Goal: Task Accomplishment & Management: Manage account settings

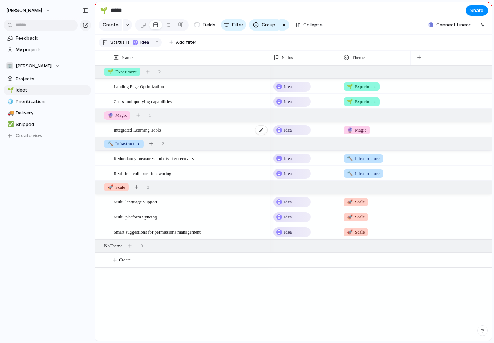
click at [129, 132] on span "Integrated Learning Tools" at bounding box center [137, 130] width 47 height 8
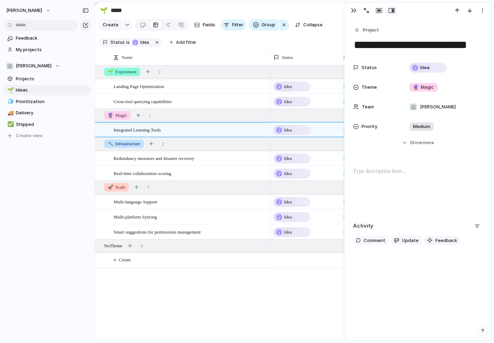
click at [193, 301] on div "Landing Page Optimization Cross-tool querying capabilities Integrated Learning …" at bounding box center [293, 202] width 397 height 275
click at [353, 10] on div "button" at bounding box center [354, 11] width 6 height 6
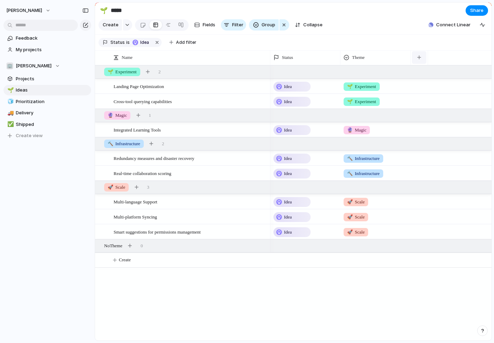
click at [418, 54] on button "button" at bounding box center [419, 57] width 14 height 13
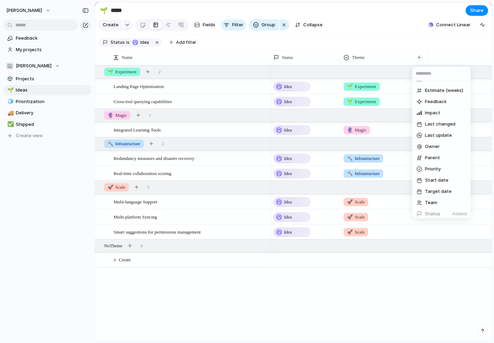
scroll to position [102, 0]
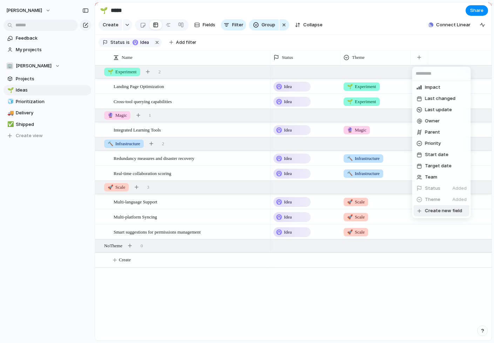
click at [439, 212] on span "Create new field" at bounding box center [443, 210] width 37 height 7
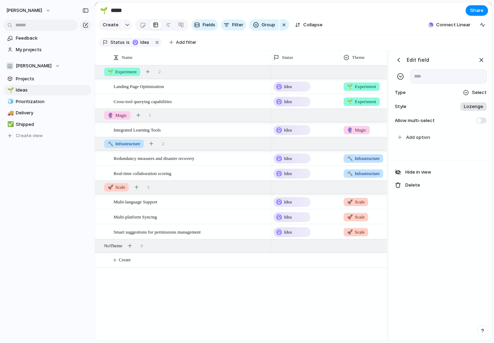
scroll to position [0, 111]
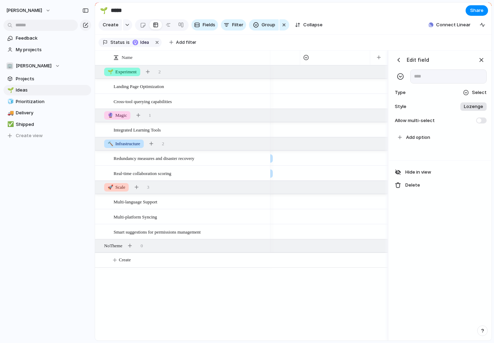
click at [467, 108] on span "Lozenge" at bounding box center [473, 106] width 19 height 7
click at [445, 153] on li "***" at bounding box center [458, 148] width 56 height 12
click at [475, 105] on div "Dot" at bounding box center [479, 106] width 14 height 7
click at [446, 139] on input "*******" at bounding box center [447, 136] width 22 height 7
click at [401, 78] on div "button" at bounding box center [400, 76] width 7 height 7
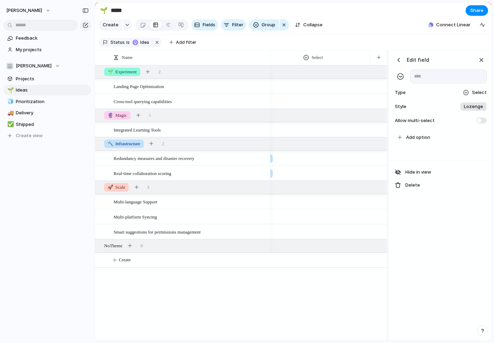
click at [471, 91] on div "Select" at bounding box center [475, 92] width 24 height 7
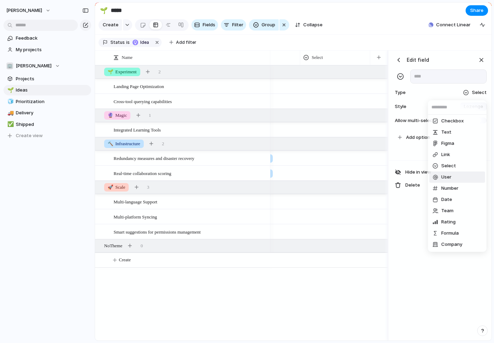
scroll to position [0, 0]
click at [453, 135] on li "Text" at bounding box center [458, 133] width 56 height 11
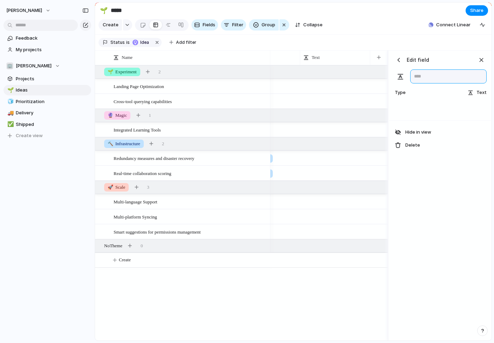
click at [432, 76] on input "text" at bounding box center [449, 76] width 76 height 14
type input "********"
click at [400, 76] on div "button" at bounding box center [400, 76] width 7 height 7
click at [484, 58] on div "button" at bounding box center [482, 60] width 8 height 8
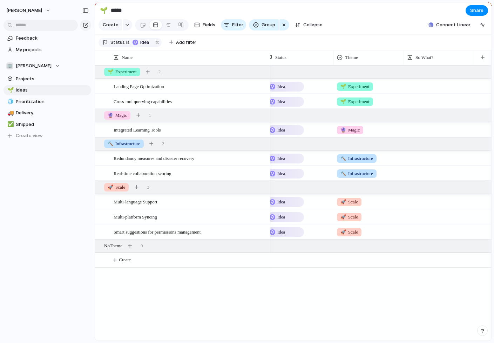
scroll to position [0, 7]
click at [420, 73] on div "🌱 Experiment 2" at bounding box center [294, 72] width 398 height 13
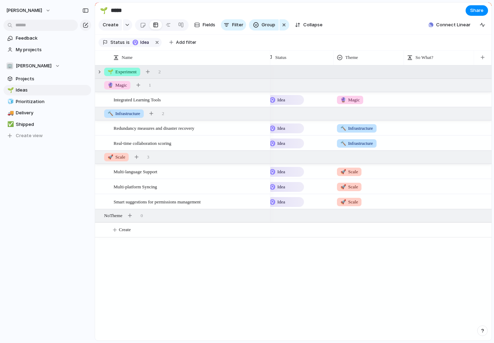
click at [424, 74] on div "🌱 Experiment 2" at bounding box center [294, 72] width 398 height 13
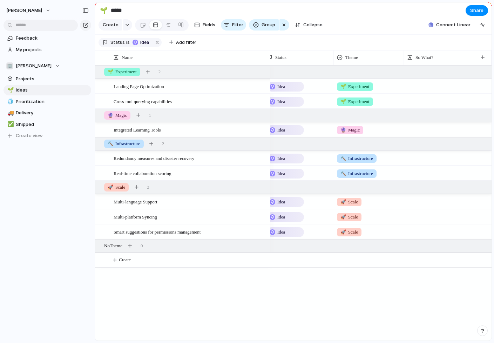
click at [423, 89] on div at bounding box center [439, 86] width 70 height 14
type textarea "**********"
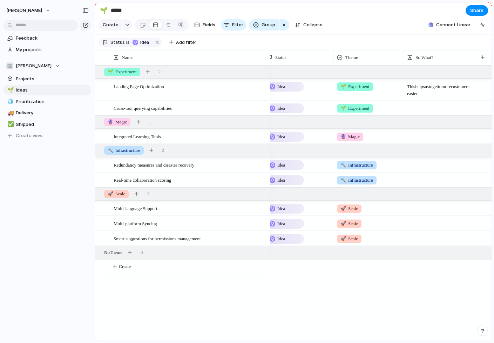
click at [406, 294] on div "Idea 🔮 Magic Idea 🔨 Infrastructure Idea 🔨 Infrastructure Idea 🚀 Scale Idea 🚀 Sc…" at bounding box center [381, 202] width 221 height 275
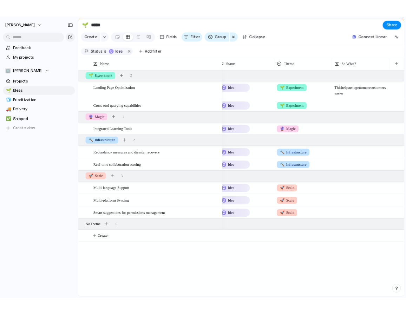
scroll to position [0, 0]
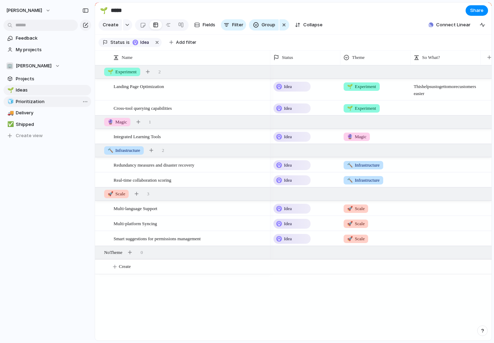
click at [28, 101] on span "Prioritization" at bounding box center [52, 101] width 73 height 7
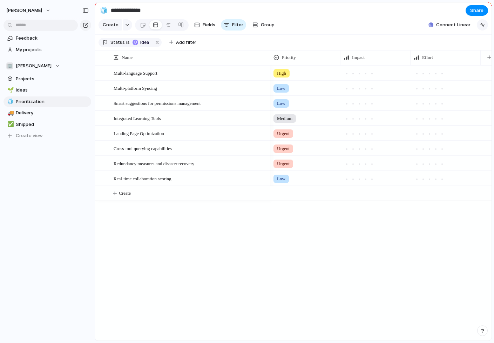
click at [483, 26] on div "button" at bounding box center [483, 25] width 6 height 6
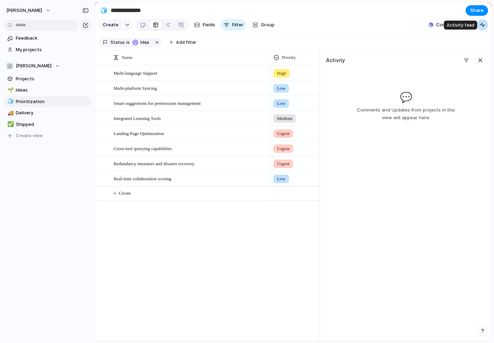
click at [483, 26] on div "button" at bounding box center [483, 25] width 6 height 6
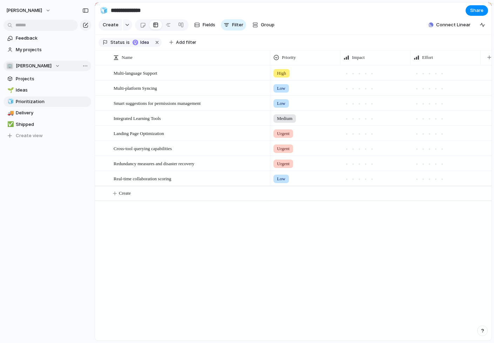
click at [54, 65] on div "🏢 [PERSON_NAME]" at bounding box center [33, 65] width 54 height 7
click at [53, 198] on div "🏢 [PERSON_NAME] Create new team" at bounding box center [247, 171] width 494 height 343
click at [261, 28] on button "Group" at bounding box center [263, 24] width 29 height 11
click at [261, 28] on div "Status Owner Customer Priority Impact Effort Design ready Theme Created by" at bounding box center [247, 171] width 494 height 343
click at [141, 24] on div at bounding box center [143, 25] width 6 height 12
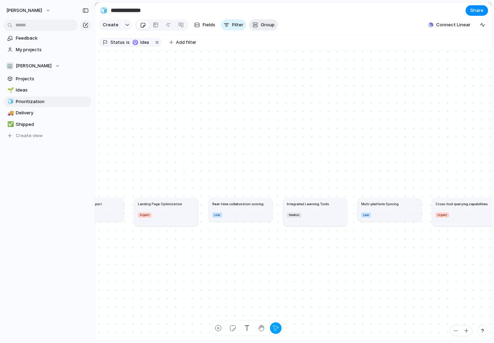
click at [271, 22] on span "Group" at bounding box center [268, 24] width 14 height 7
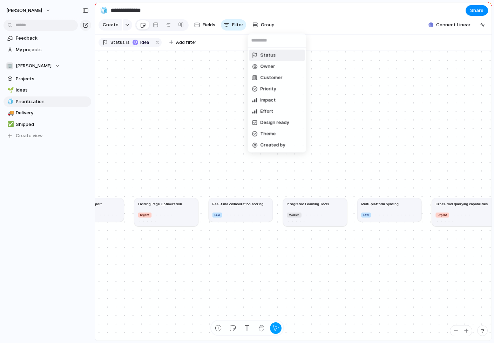
click at [269, 57] on span "Status" at bounding box center [268, 55] width 15 height 7
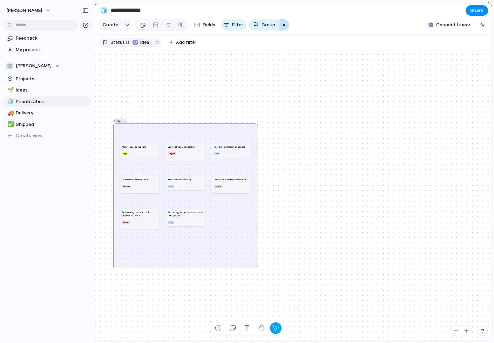
click at [282, 25] on div "button" at bounding box center [284, 25] width 6 height 8
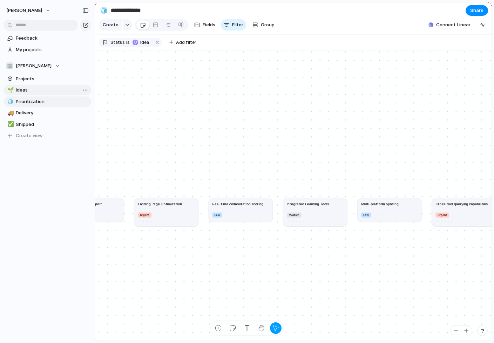
click at [33, 89] on span "Ideas" at bounding box center [52, 90] width 73 height 7
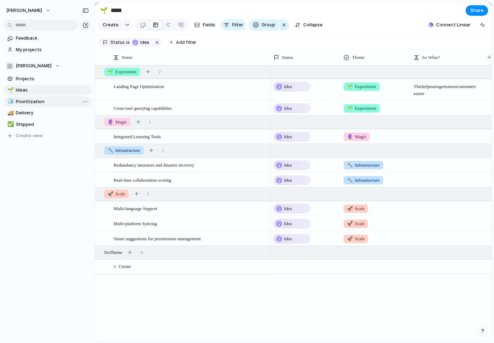
click at [33, 99] on span "Prioritization" at bounding box center [52, 101] width 73 height 7
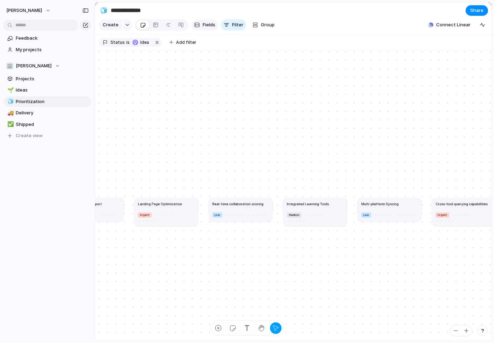
click at [198, 27] on div "button" at bounding box center [197, 25] width 6 height 6
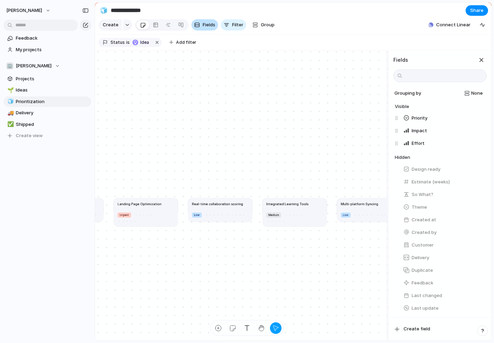
click at [198, 27] on div "button" at bounding box center [197, 25] width 6 height 6
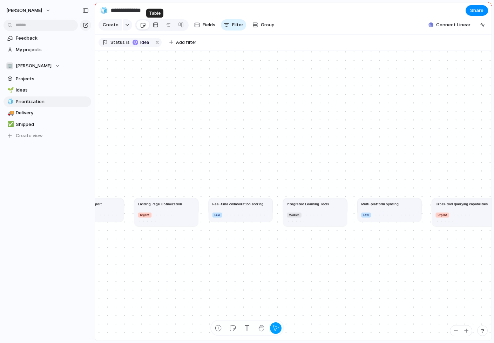
click at [153, 24] on div at bounding box center [156, 24] width 6 height 11
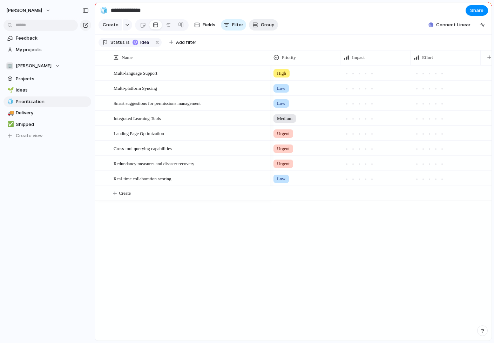
click at [266, 27] on span "Group" at bounding box center [268, 24] width 14 height 7
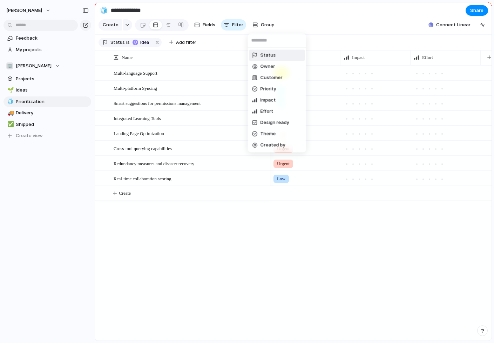
click at [235, 28] on div "Status Owner Customer Priority Impact Effort Design ready Theme Created by" at bounding box center [247, 171] width 494 height 343
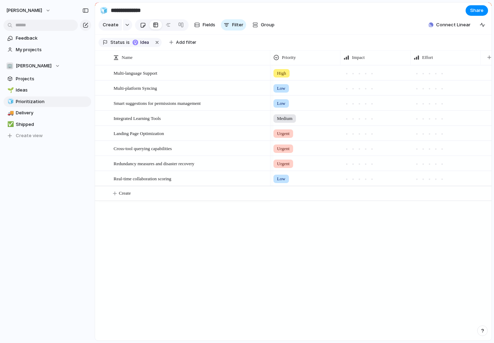
click at [145, 26] on link at bounding box center [142, 24] width 13 height 11
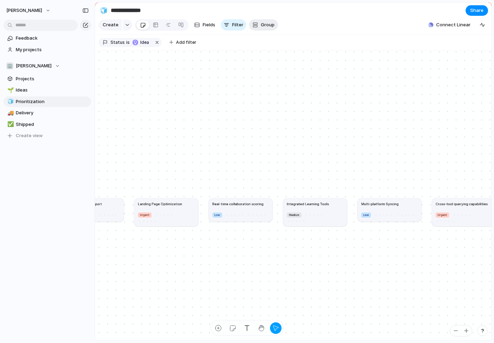
click at [266, 24] on span "Group" at bounding box center [268, 24] width 14 height 7
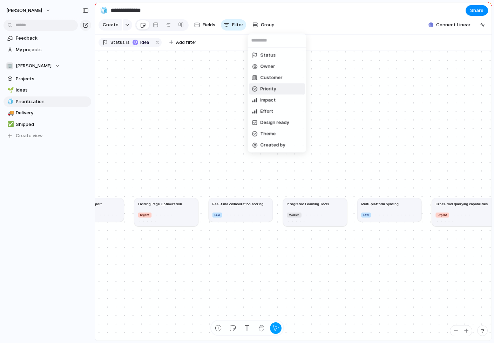
click at [273, 86] on span "Priority" at bounding box center [269, 89] width 16 height 7
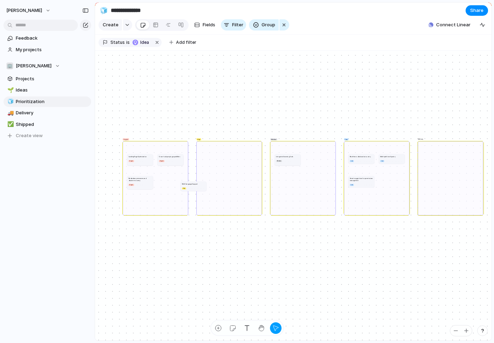
drag, startPoint x: 216, startPoint y: 160, endPoint x: 181, endPoint y: 186, distance: 43.9
click at [182, 187] on div "High" at bounding box center [193, 188] width 23 height 3
drag, startPoint x: 181, startPoint y: 188, endPoint x: 214, endPoint y: 159, distance: 43.8
click at [214, 159] on div at bounding box center [213, 158] width 1 height 1
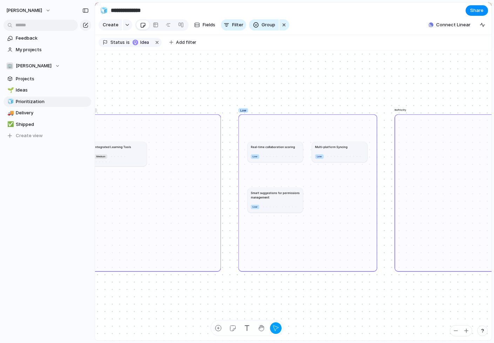
click at [295, 154] on div at bounding box center [289, 156] width 16 height 6
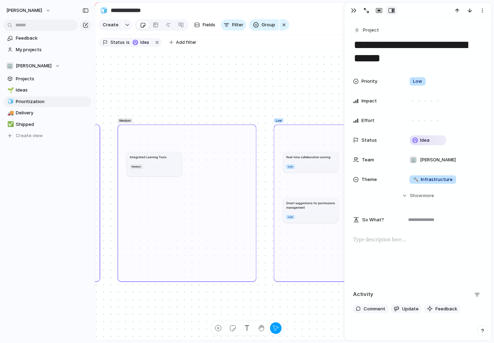
drag, startPoint x: 306, startPoint y: 160, endPoint x: 211, endPoint y: 176, distance: 96.1
click at [283, 172] on article "Real-time collaboration scoring Low" at bounding box center [310, 162] width 55 height 20
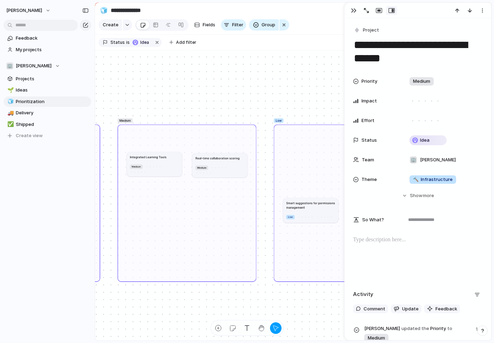
drag, startPoint x: 225, startPoint y: 175, endPoint x: 229, endPoint y: 166, distance: 10.4
click at [229, 166] on div "Medium" at bounding box center [219, 170] width 49 height 10
click at [35, 116] on span "Delivery" at bounding box center [52, 112] width 73 height 7
type input "********"
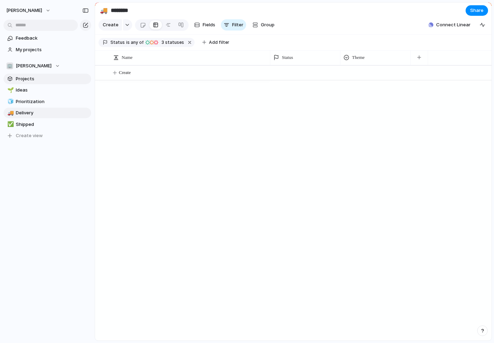
click at [39, 82] on link "Projects" at bounding box center [48, 79] width 88 height 11
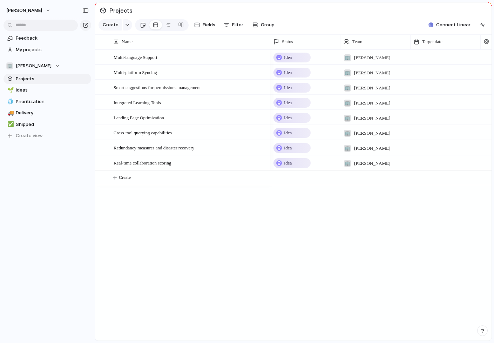
click at [142, 27] on div at bounding box center [143, 25] width 6 height 12
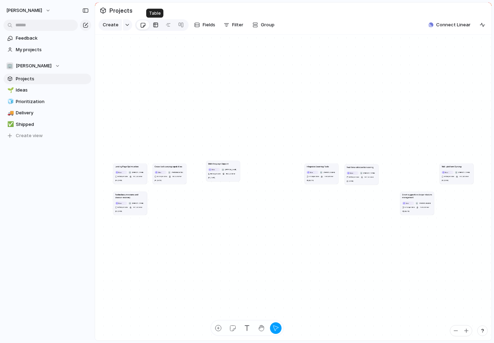
click at [155, 26] on div at bounding box center [156, 24] width 6 height 11
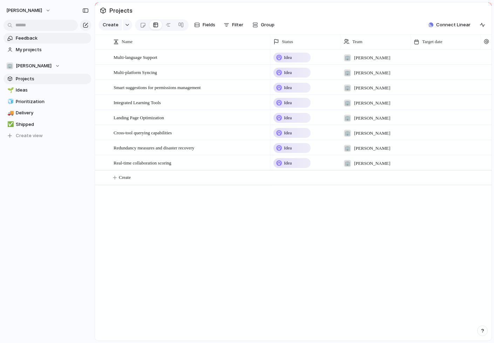
click at [30, 41] on span "Feedback" at bounding box center [52, 38] width 73 height 7
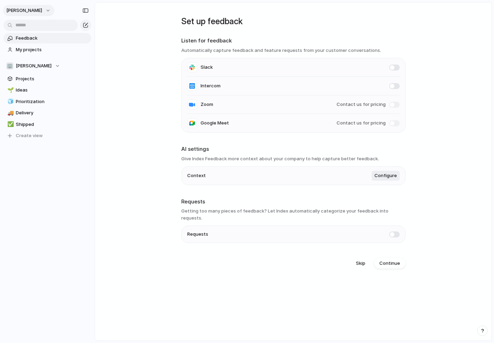
click at [37, 9] on span "[PERSON_NAME]" at bounding box center [24, 10] width 36 height 7
click at [40, 46] on div at bounding box center [51, 71] width 23 height 60
click at [40, 46] on span "Change theme" at bounding box center [32, 48] width 33 height 7
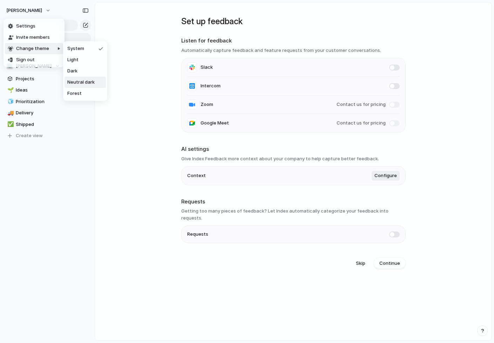
click at [80, 81] on span "Neutral dark" at bounding box center [80, 82] width 27 height 7
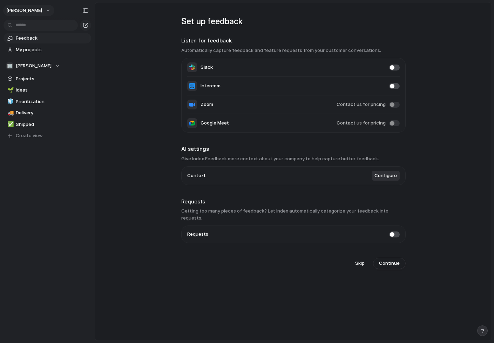
click at [42, 12] on button "[PERSON_NAME]" at bounding box center [28, 10] width 51 height 11
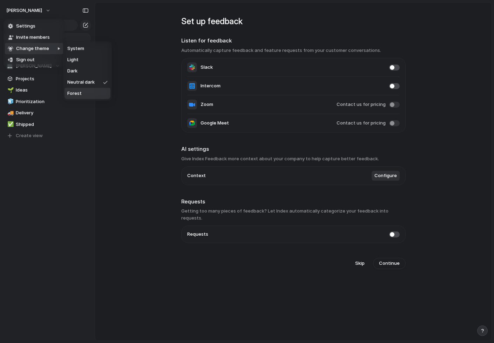
click at [96, 96] on li "Forest" at bounding box center [88, 93] width 46 height 11
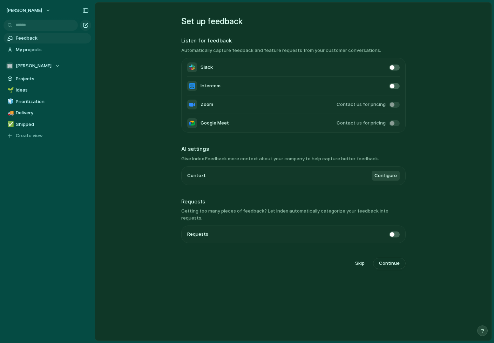
click at [351, 110] on li "Zoom Contact us for pricing" at bounding box center [293, 104] width 213 height 19
click at [389, 103] on span at bounding box center [394, 105] width 11 height 6
click at [386, 260] on span "Continue" at bounding box center [389, 263] width 21 height 7
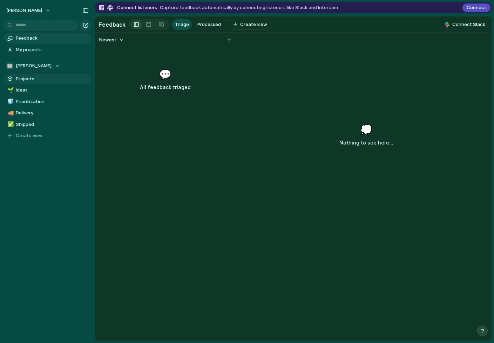
click at [41, 76] on span "Projects" at bounding box center [52, 78] width 73 height 7
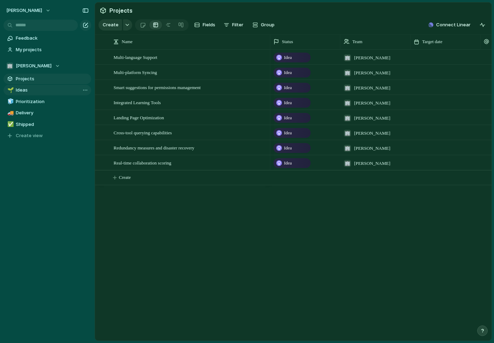
click at [36, 91] on span "Ideas" at bounding box center [52, 90] width 73 height 7
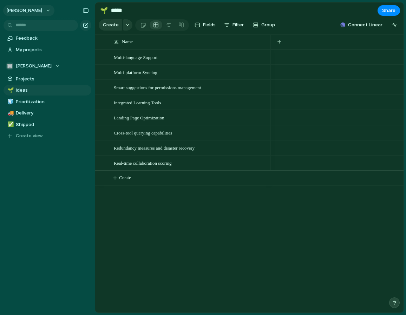
click at [45, 12] on button "[PERSON_NAME]" at bounding box center [28, 10] width 51 height 11
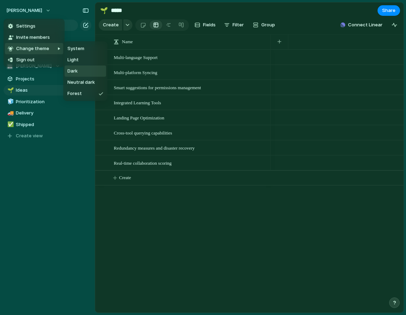
click at [76, 69] on span "Dark" at bounding box center [72, 71] width 10 height 7
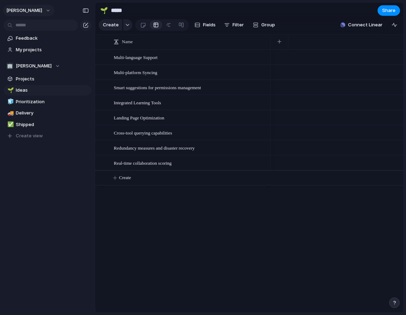
click at [40, 13] on button "[PERSON_NAME]" at bounding box center [28, 10] width 51 height 11
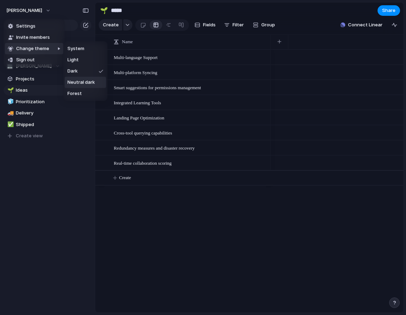
click at [78, 82] on span "Neutral dark" at bounding box center [80, 82] width 27 height 7
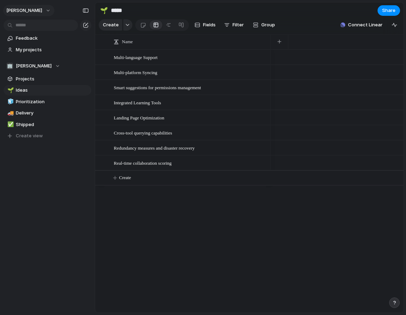
click at [39, 13] on button "[PERSON_NAME]" at bounding box center [28, 10] width 51 height 11
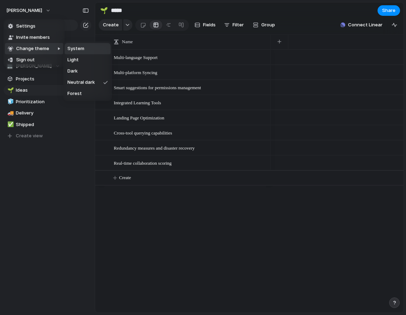
click at [80, 51] on span "System" at bounding box center [75, 48] width 17 height 7
